Goal: Navigation & Orientation: Find specific page/section

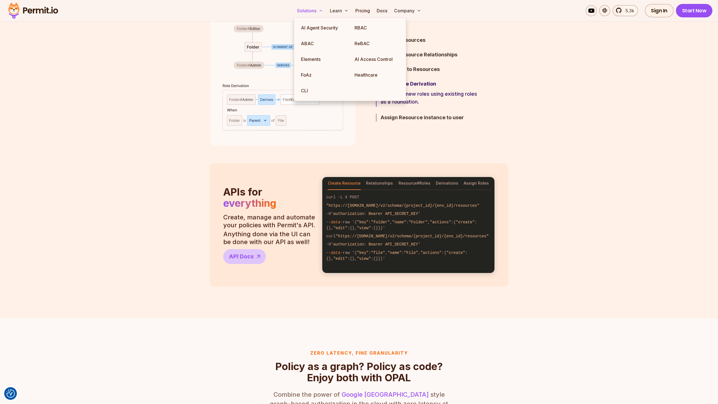
scroll to position [357, 0]
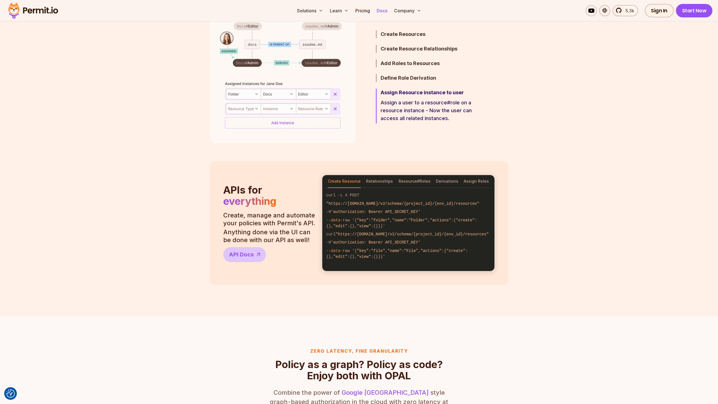
click at [379, 11] on link "Docs" at bounding box center [381, 10] width 15 height 11
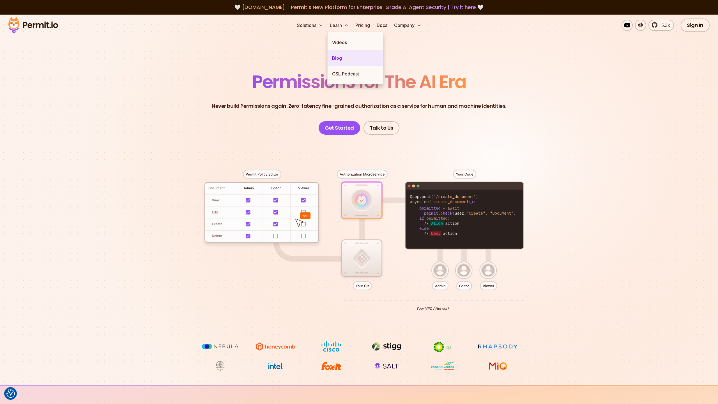
click at [340, 56] on link "Blog" at bounding box center [356, 58] width 56 height 16
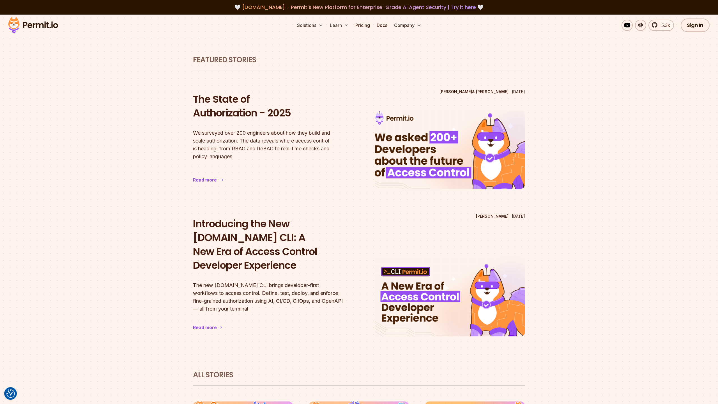
click at [199, 180] on div "Read more" at bounding box center [205, 179] width 24 height 7
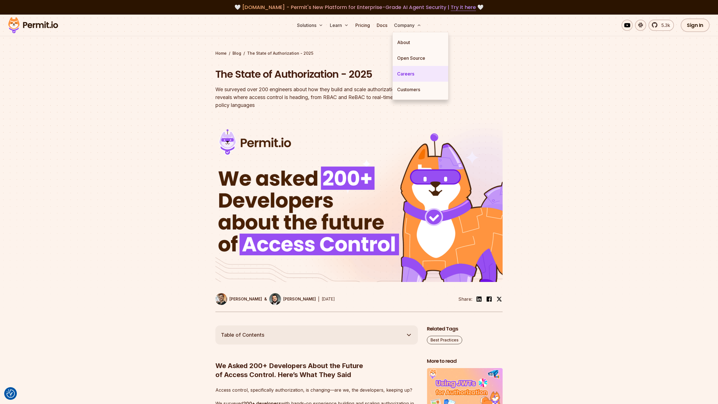
click at [408, 74] on link "Careers" at bounding box center [421, 74] width 56 height 16
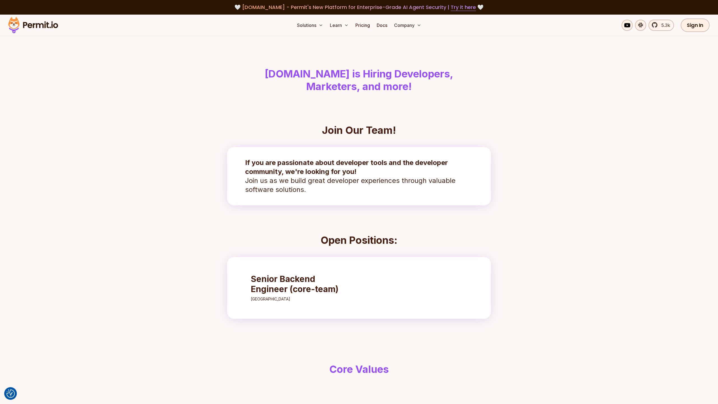
click at [402, 42] on link "About" at bounding box center [421, 42] width 56 height 16
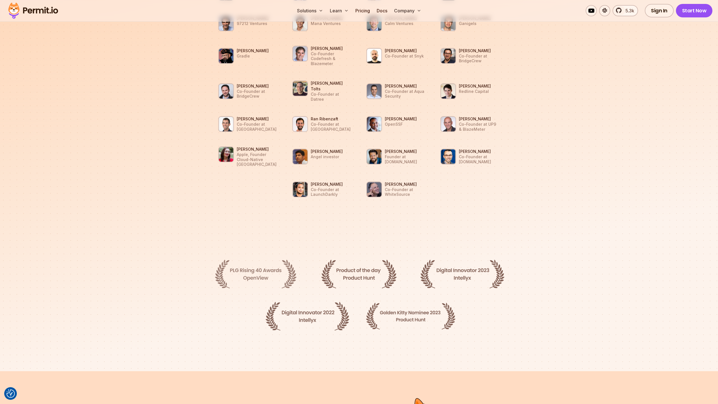
scroll to position [853, 0]
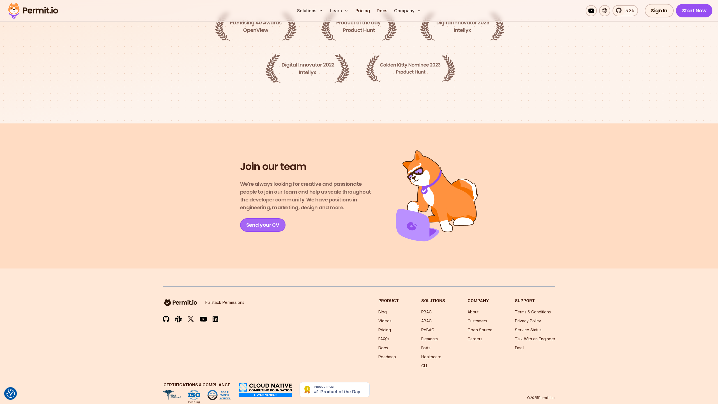
click at [249, 218] on link "Send your CV" at bounding box center [262, 224] width 45 height 13
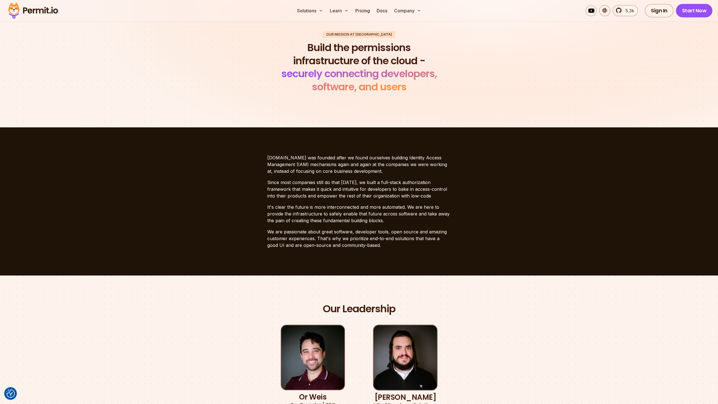
scroll to position [0, 0]
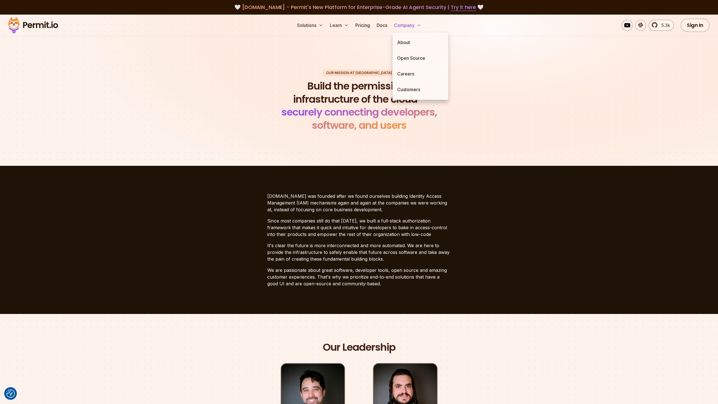
click at [411, 24] on button "Company" at bounding box center [408, 25] width 32 height 11
click at [410, 75] on link "Careers" at bounding box center [421, 74] width 56 height 16
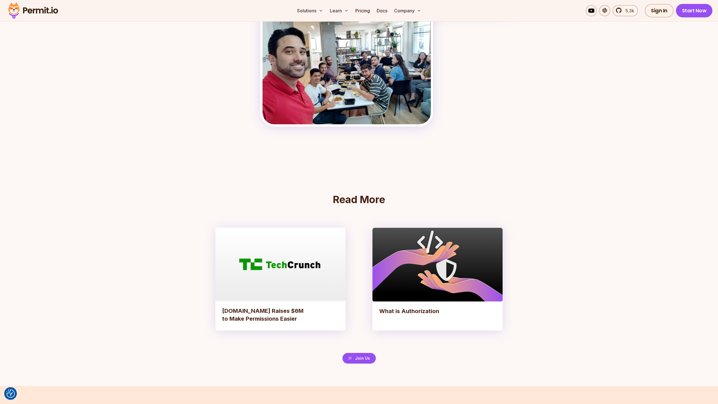
scroll to position [1069, 0]
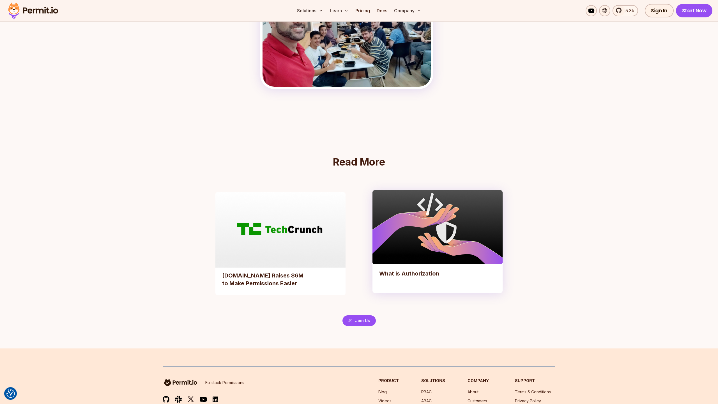
click at [295, 229] on img at bounding box center [280, 228] width 137 height 77
